Goal: Task Accomplishment & Management: Manage account settings

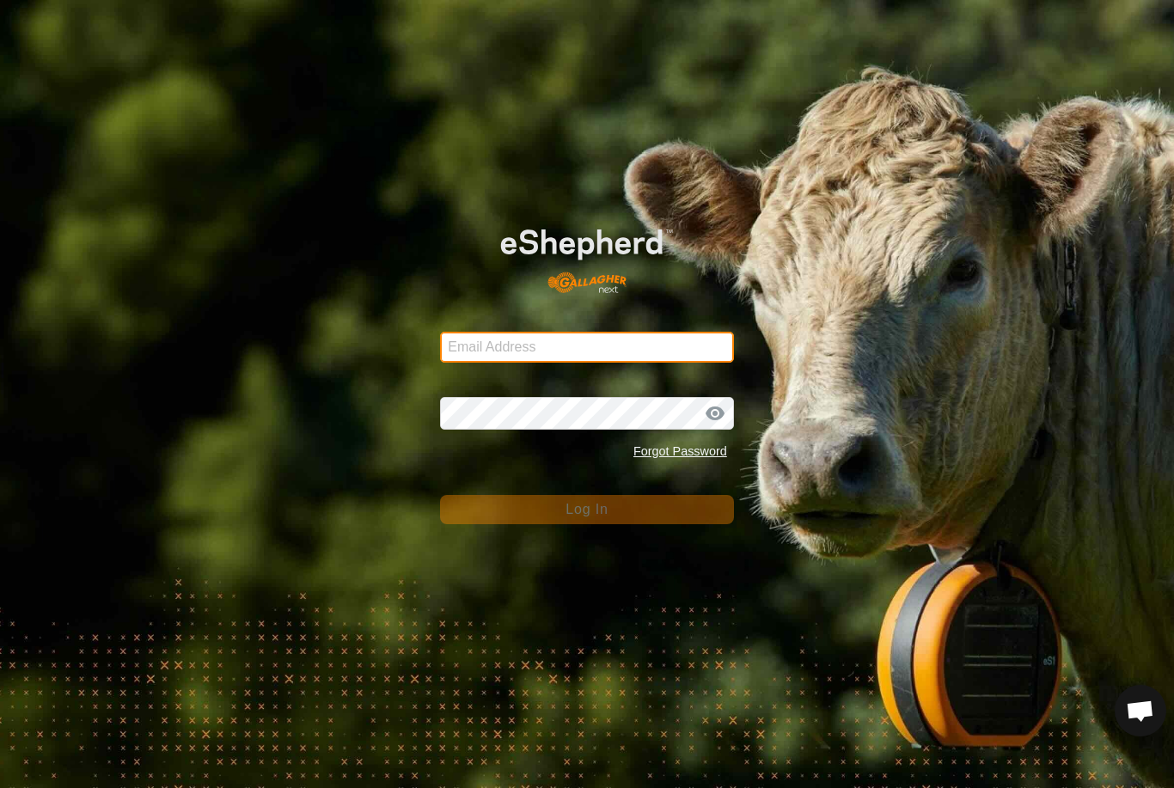
click at [639, 339] on input "Email Address" at bounding box center [587, 347] width 294 height 31
type input "[EMAIL_ADDRESS][DOMAIN_NAME]"
click at [587, 510] on button "Log In" at bounding box center [587, 509] width 294 height 29
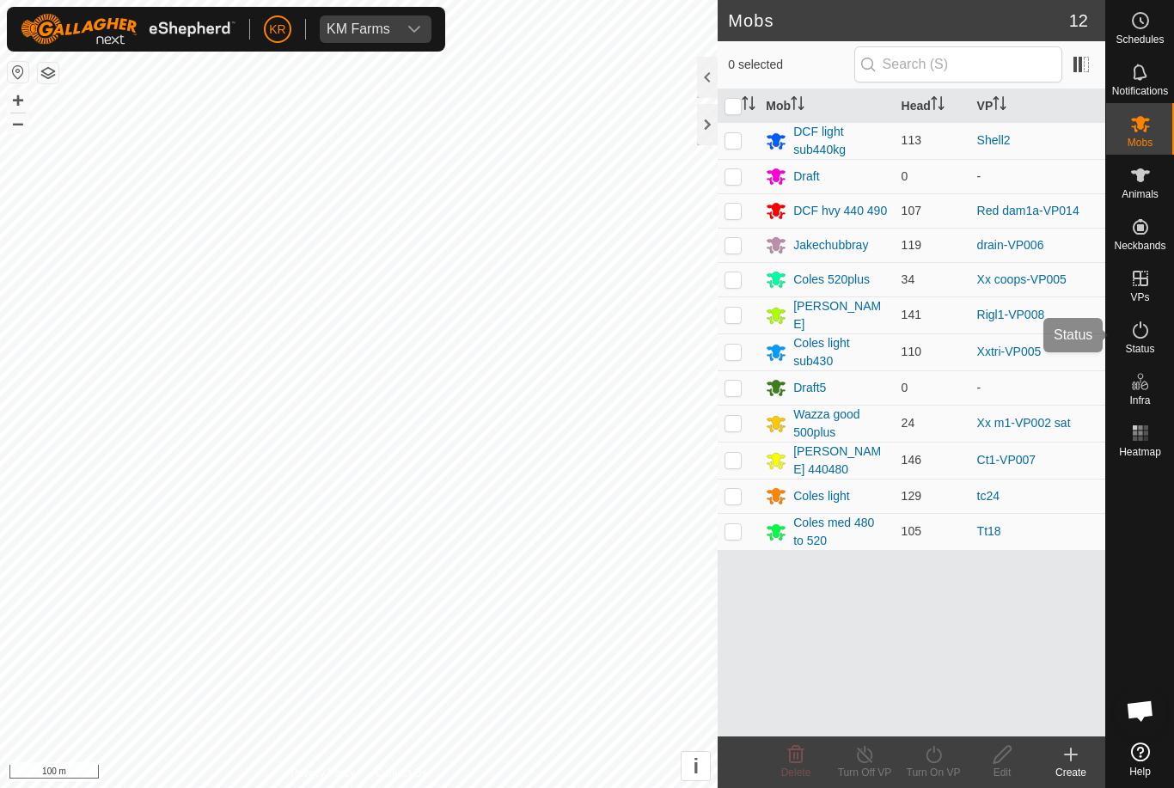
click at [1147, 351] on span "Status" at bounding box center [1139, 349] width 29 height 10
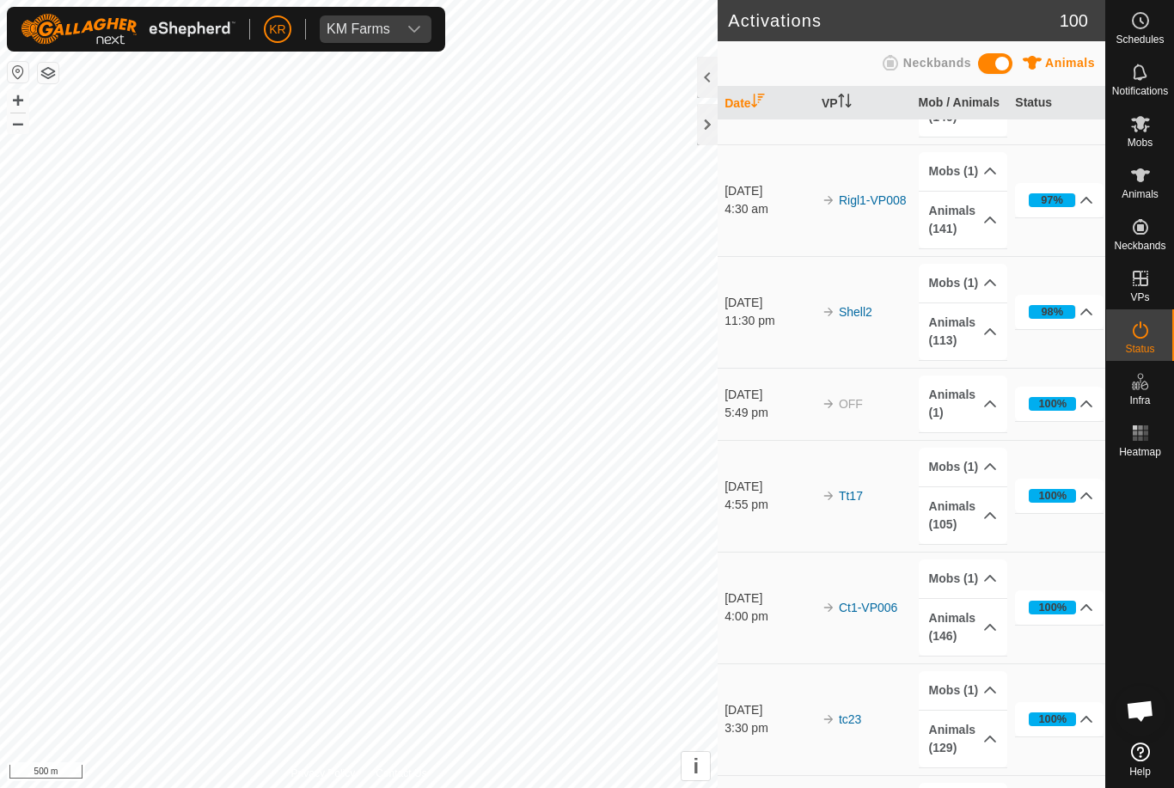
scroll to position [531, 0]
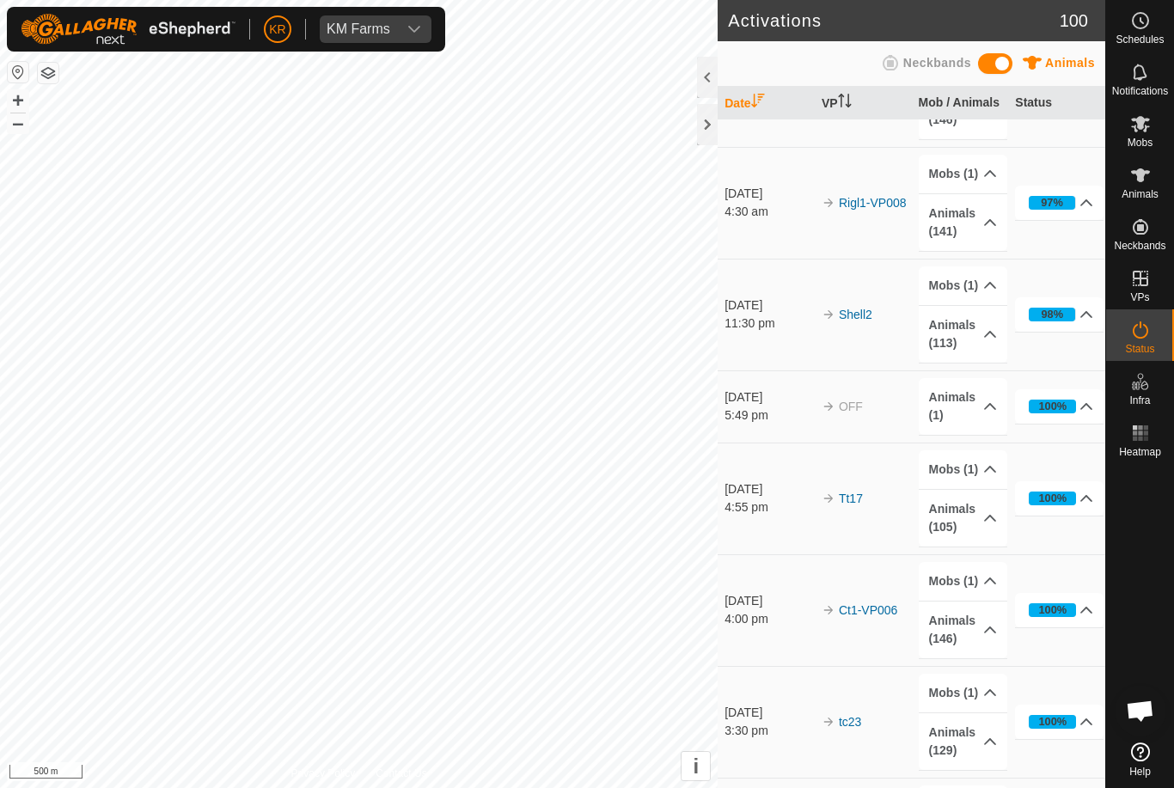
click at [1164, 707] on span "Open chat" at bounding box center [1141, 711] width 52 height 52
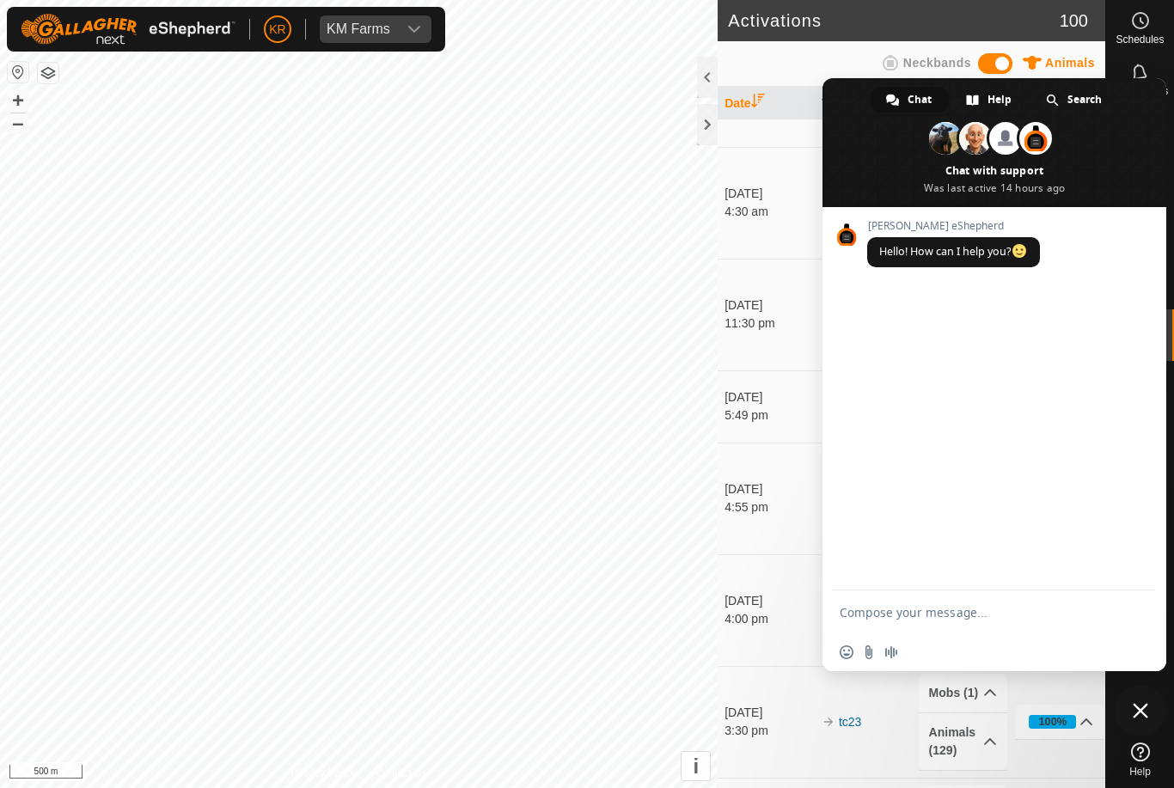
click at [1121, 705] on span "Close chat" at bounding box center [1141, 711] width 52 height 52
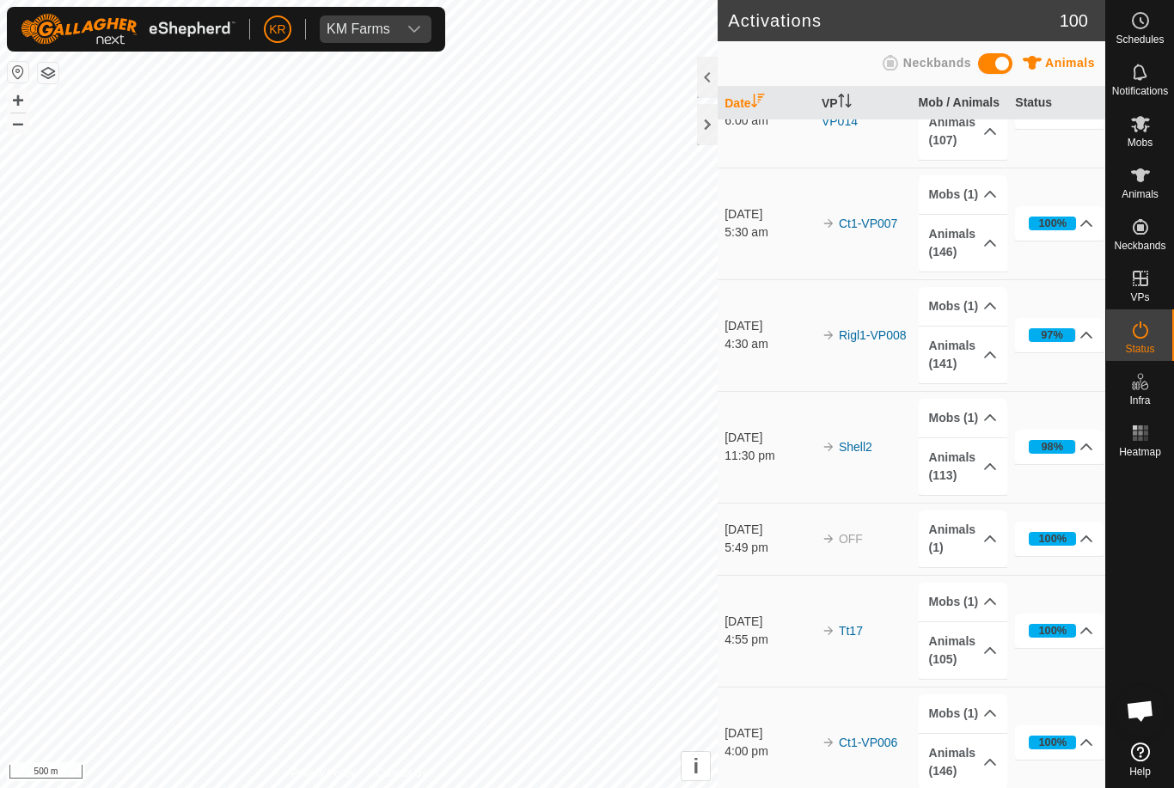
scroll to position [387, 0]
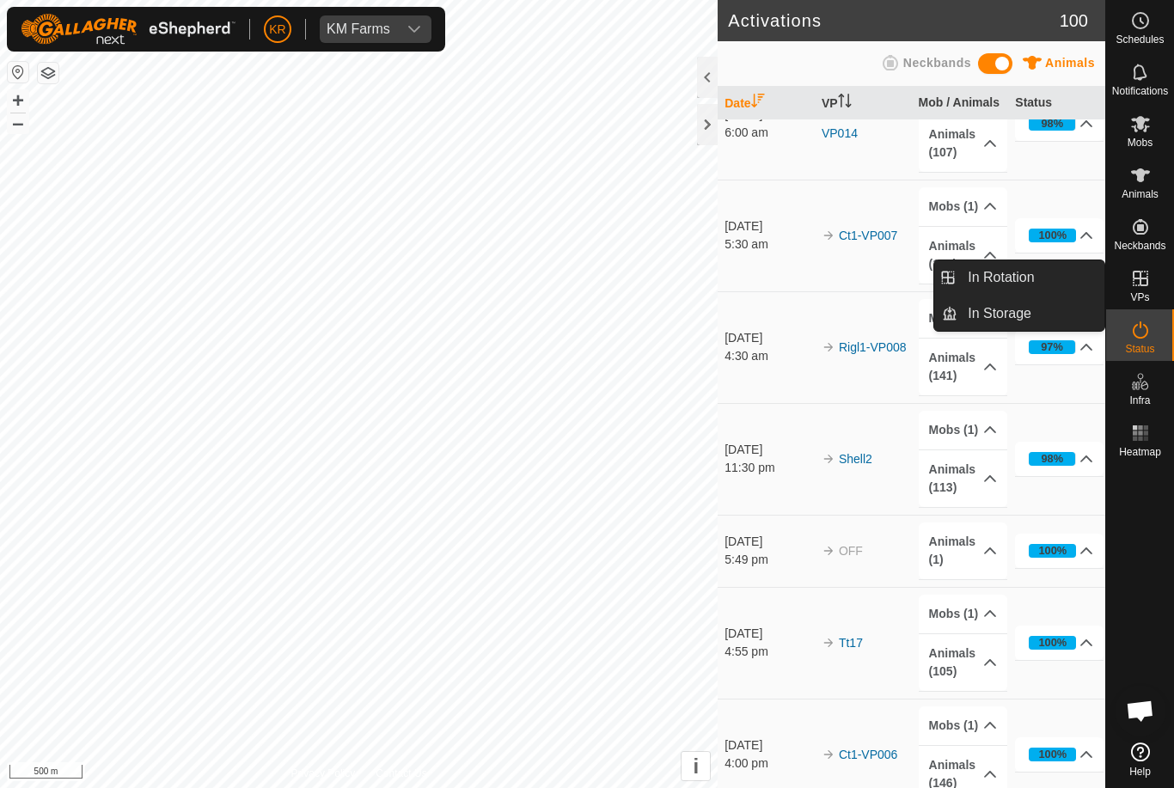
click at [1031, 271] on span "In Rotation" at bounding box center [1001, 277] width 66 height 21
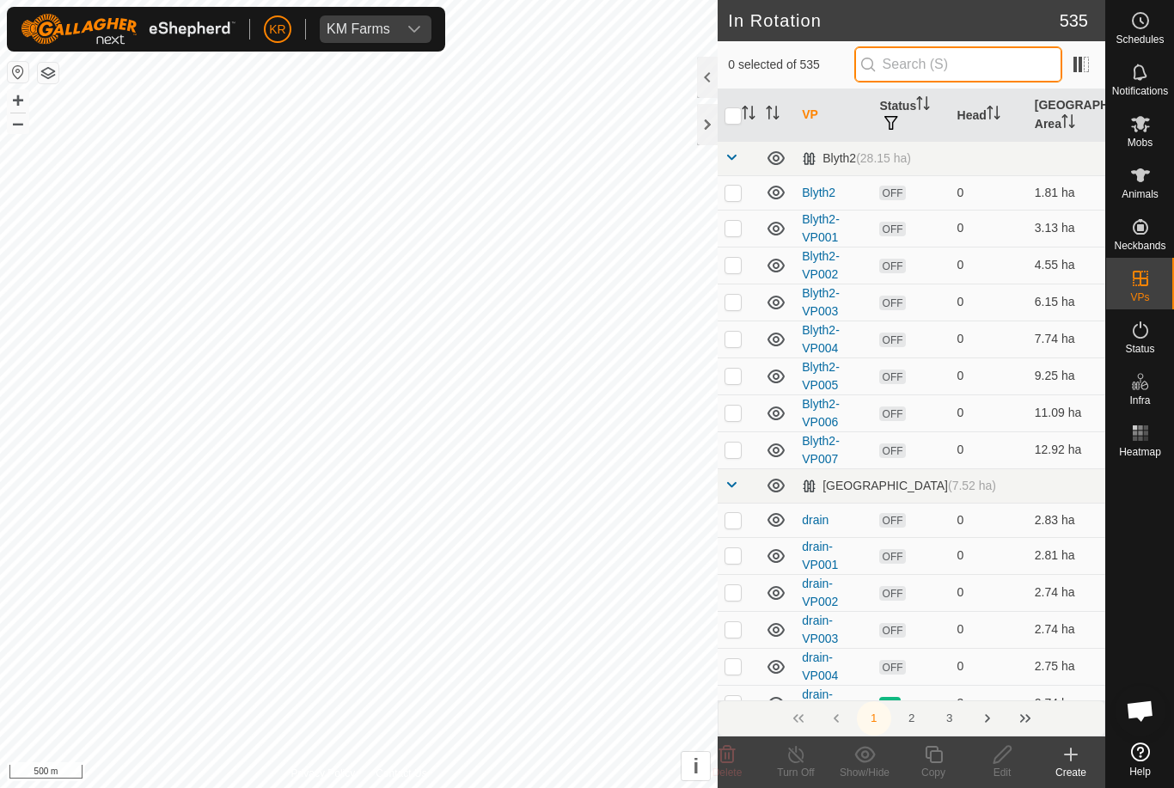
click at [958, 60] on input "text" at bounding box center [958, 64] width 208 height 36
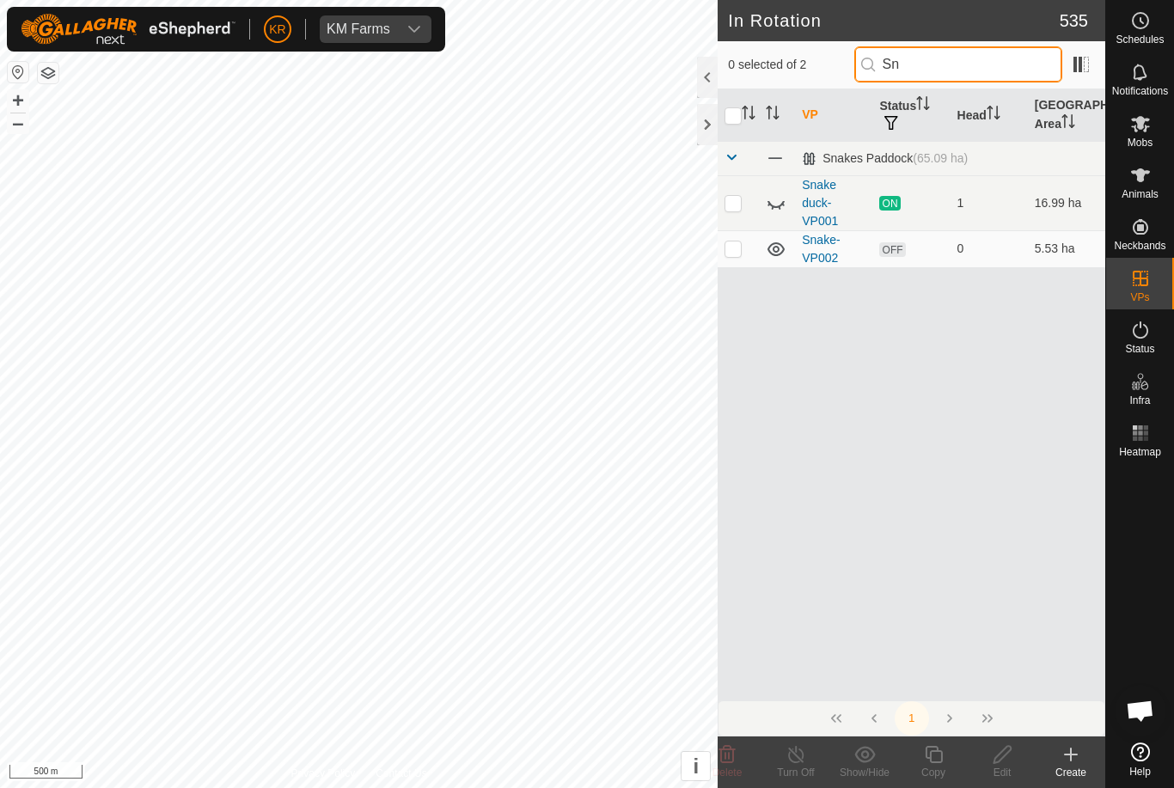
type input "Sn"
click at [785, 200] on icon at bounding box center [776, 203] width 21 height 21
click at [747, 252] on td at bounding box center [738, 248] width 41 height 37
click at [1036, 665] on div "VP Status Head Grazing Area Snakes Paddock (65.09 ha) Snake duck-VP001 ON 1 16.…" at bounding box center [912, 394] width 388 height 611
click at [740, 749] on delete-svg-icon at bounding box center [727, 754] width 69 height 21
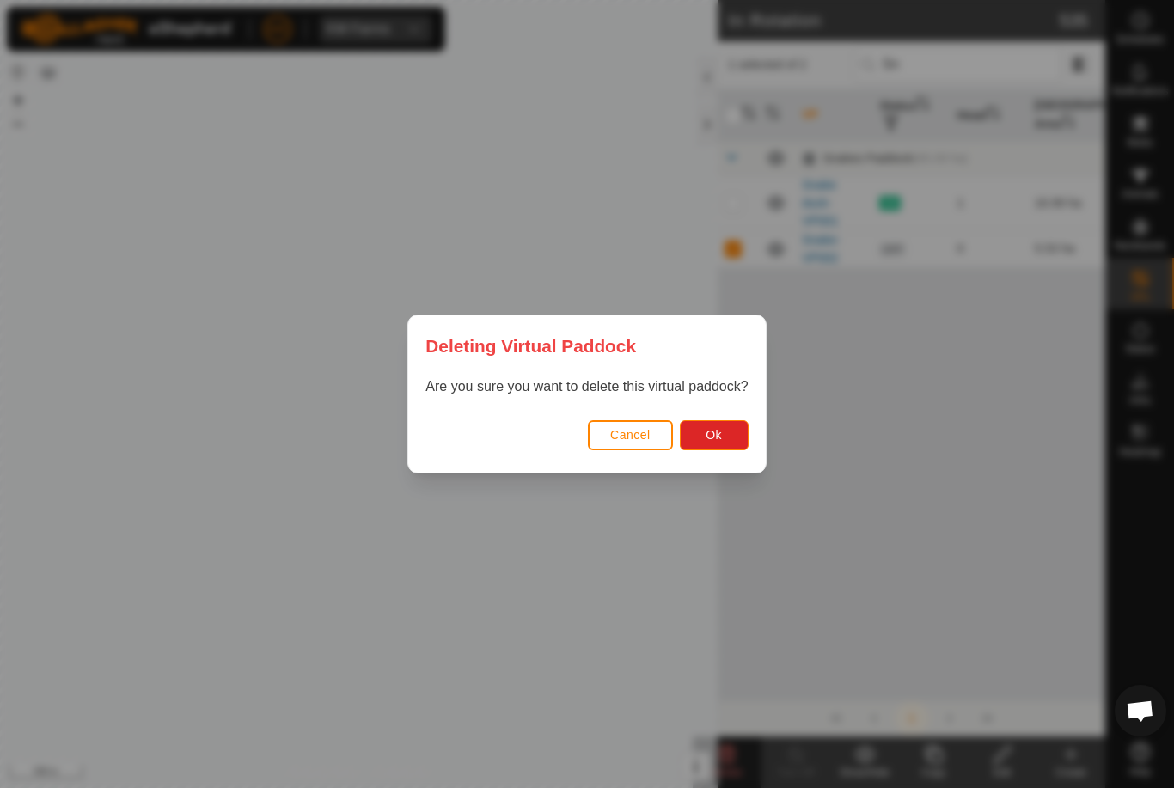
click at [778, 553] on div "Deleting Virtual Paddock Are you sure you want to delete this virtual paddock? …" at bounding box center [587, 394] width 1174 height 788
click at [735, 430] on button "Ok" at bounding box center [714, 435] width 69 height 30
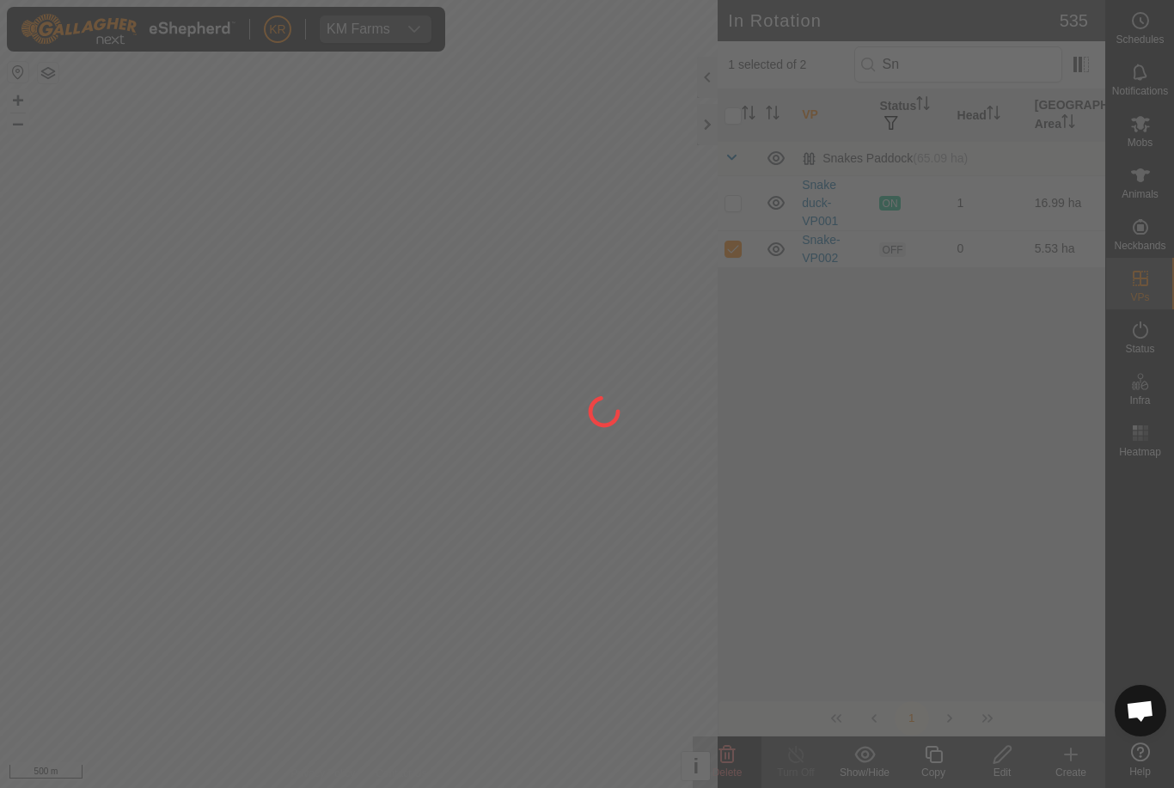
click at [730, 447] on div at bounding box center [587, 394] width 1174 height 788
click at [32, 340] on div at bounding box center [587, 394] width 1174 height 788
checkbox input "false"
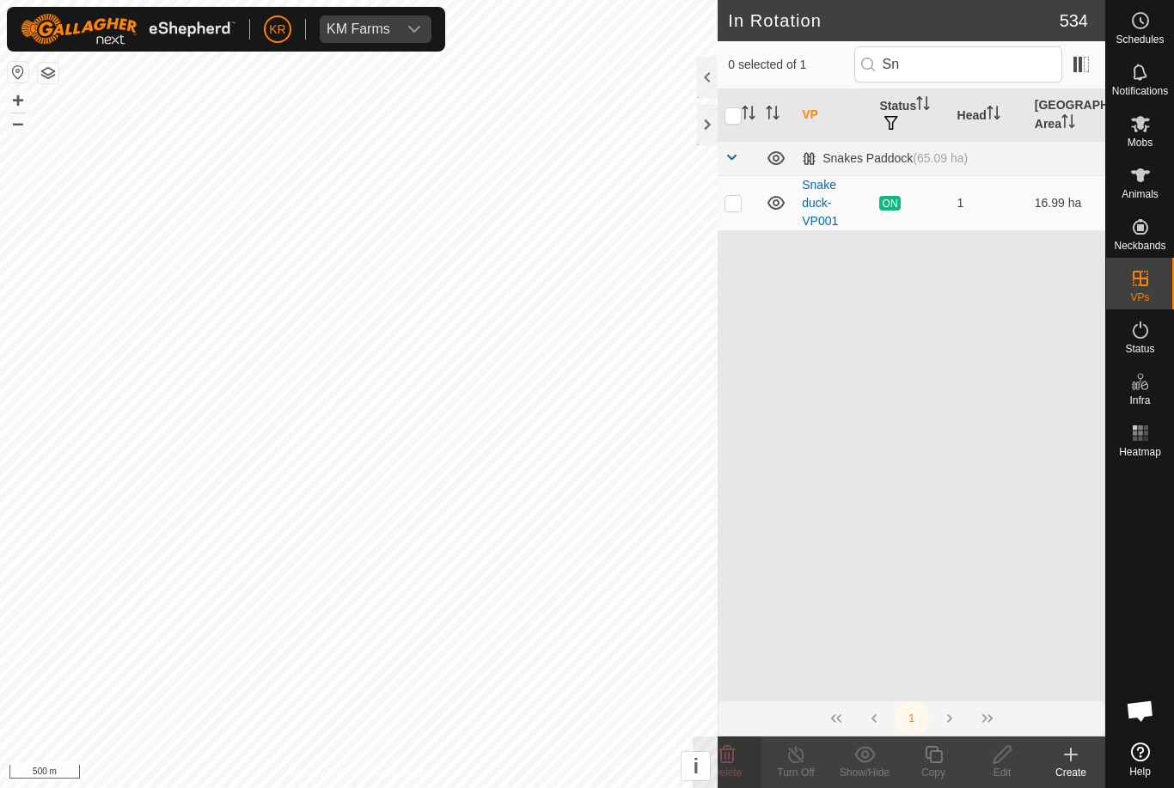
click at [1129, 688] on span "Open chat" at bounding box center [1141, 711] width 52 height 52
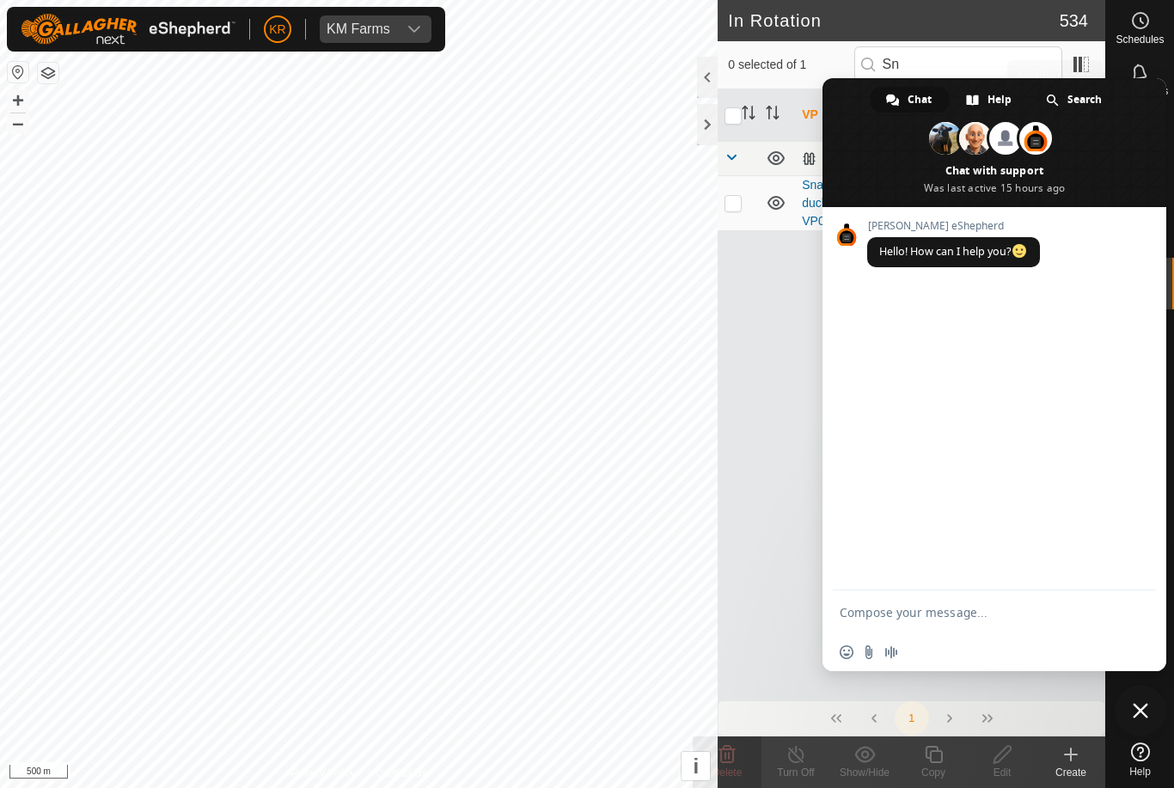
click at [1170, 89] on div "Notifications" at bounding box center [1140, 78] width 68 height 52
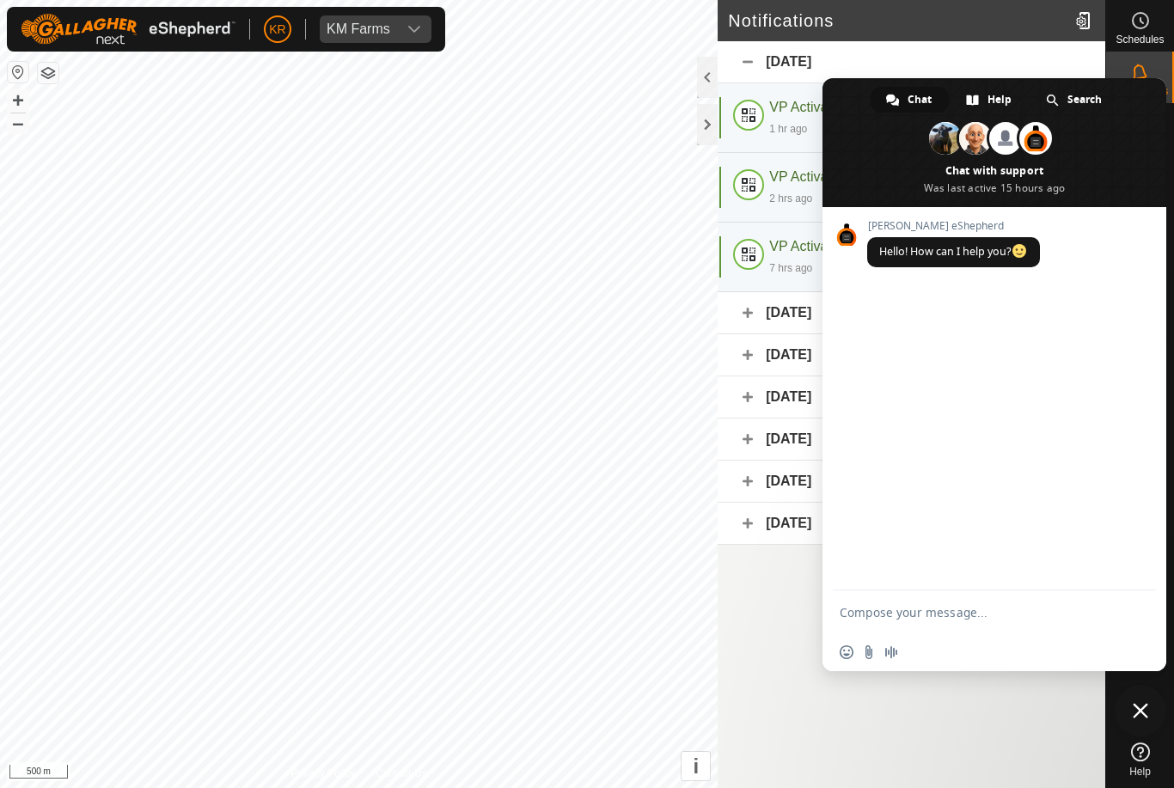
click at [1010, 41] on div "[DATE]" at bounding box center [912, 62] width 388 height 42
